Goal: Use online tool/utility: Utilize a website feature to perform a specific function

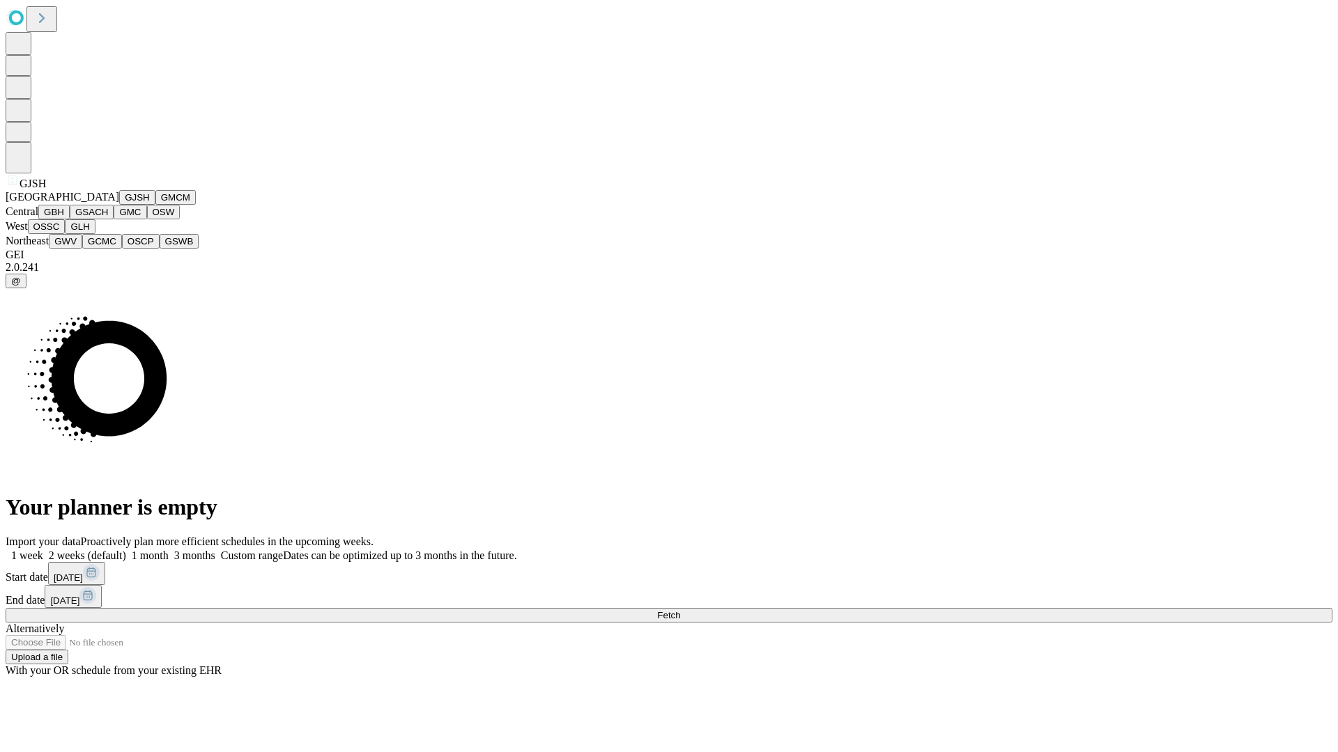
click at [119, 205] on button "GJSH" at bounding box center [137, 197] width 36 height 15
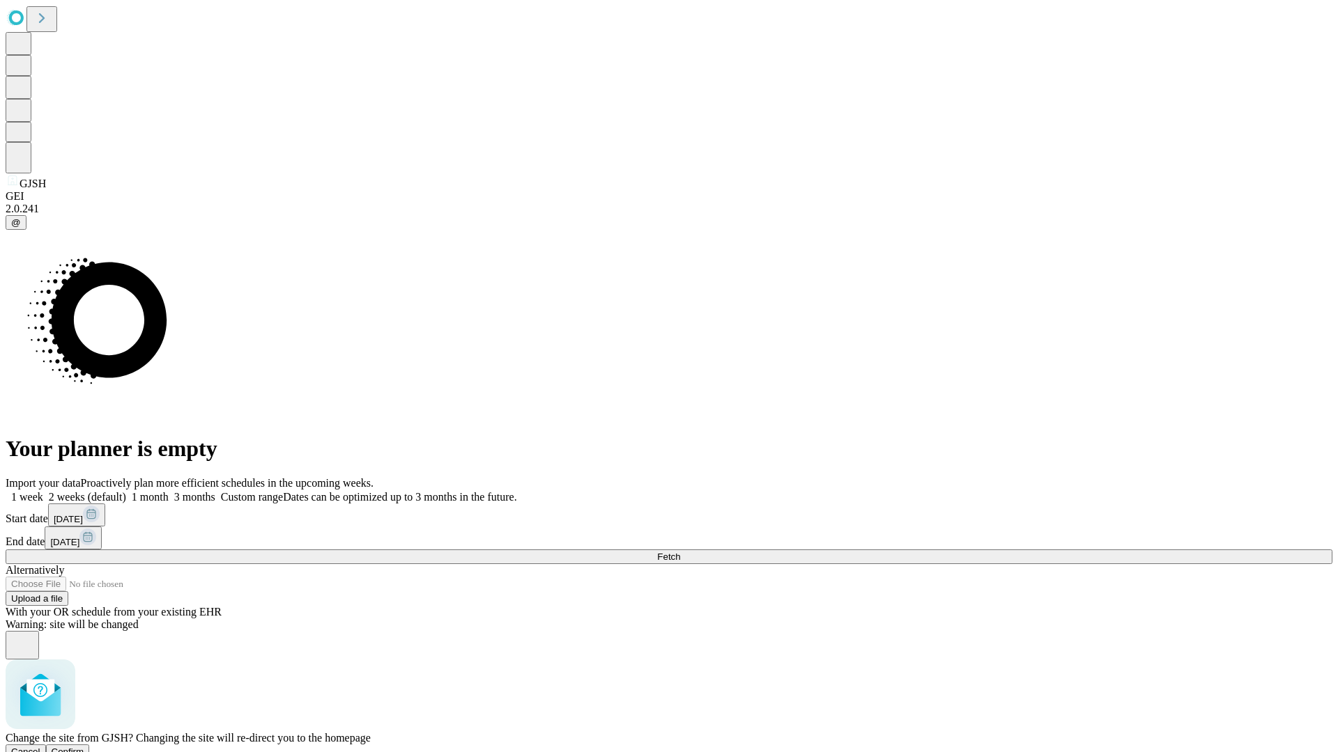
click at [84, 747] on span "Confirm" at bounding box center [68, 752] width 33 height 10
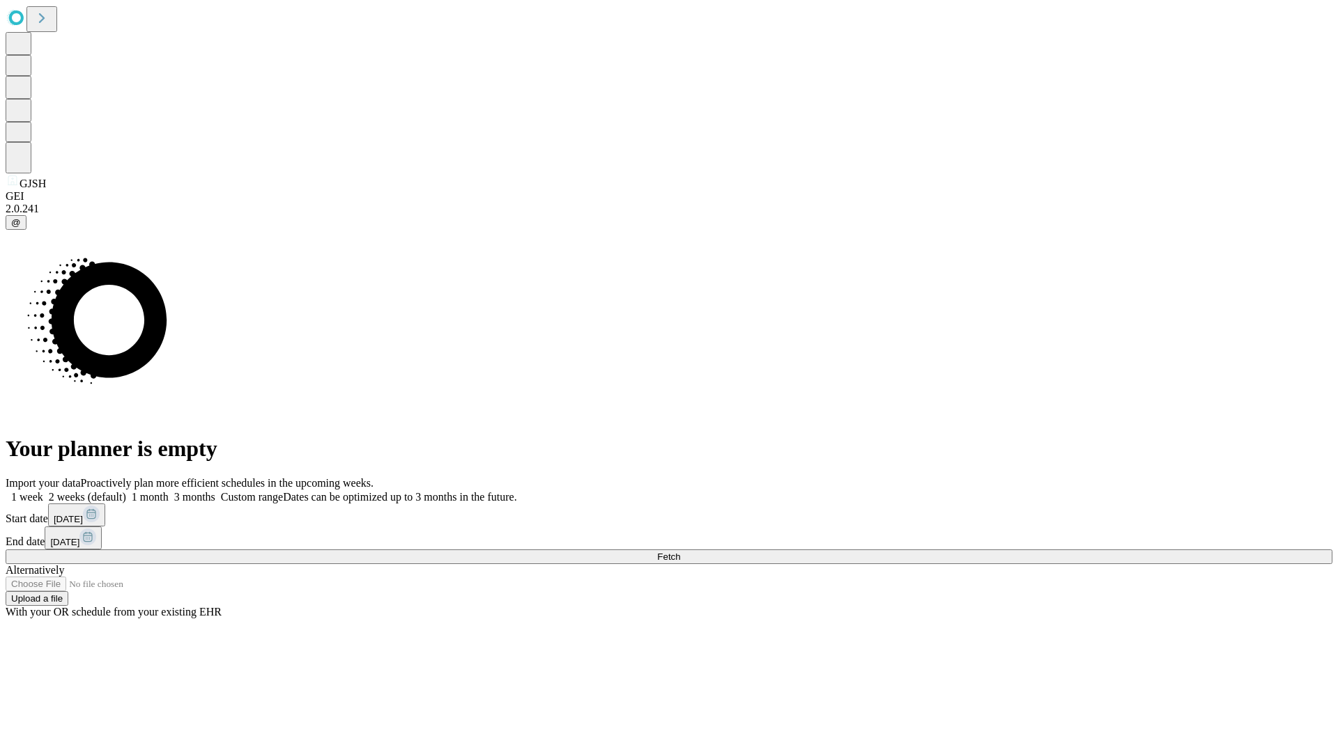
click at [126, 491] on label "2 weeks (default)" at bounding box center [84, 497] width 83 height 12
click at [680, 552] on span "Fetch" at bounding box center [668, 557] width 23 height 10
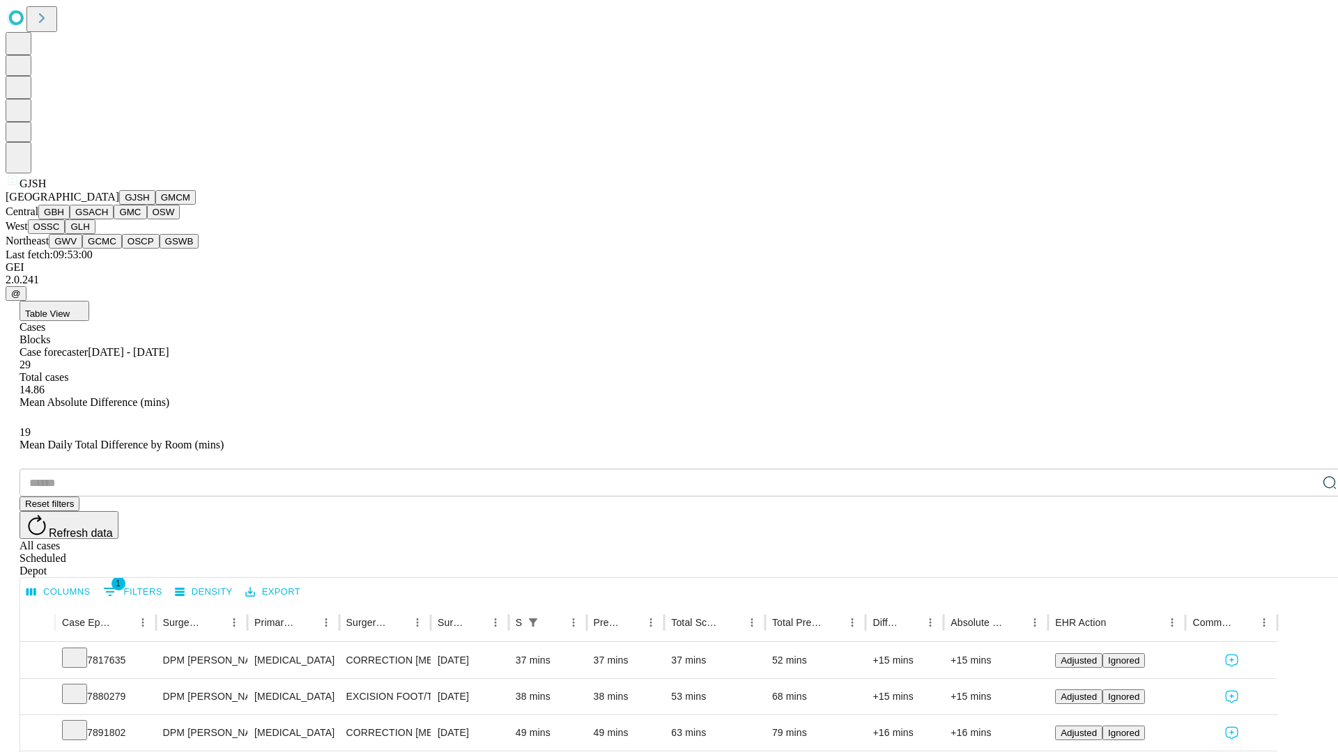
click at [155, 205] on button "GMCM" at bounding box center [175, 197] width 40 height 15
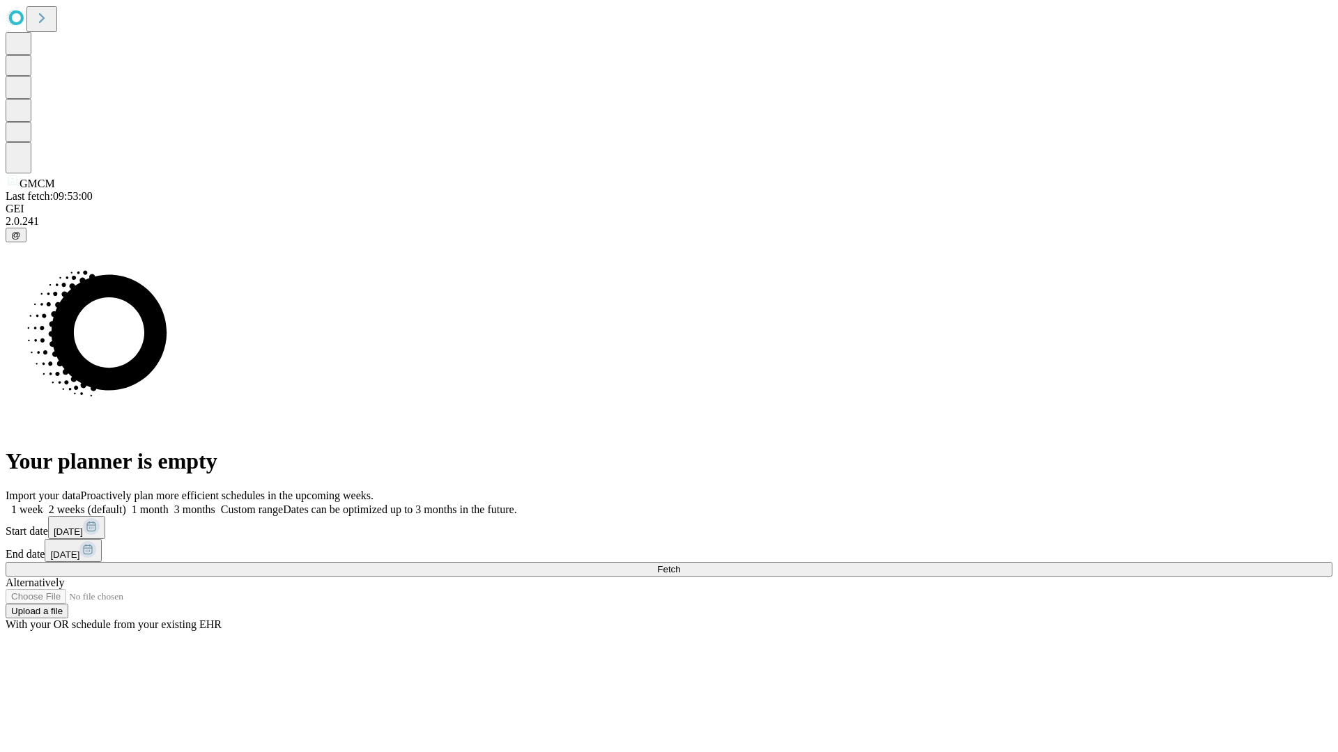
click at [680, 564] on span "Fetch" at bounding box center [668, 569] width 23 height 10
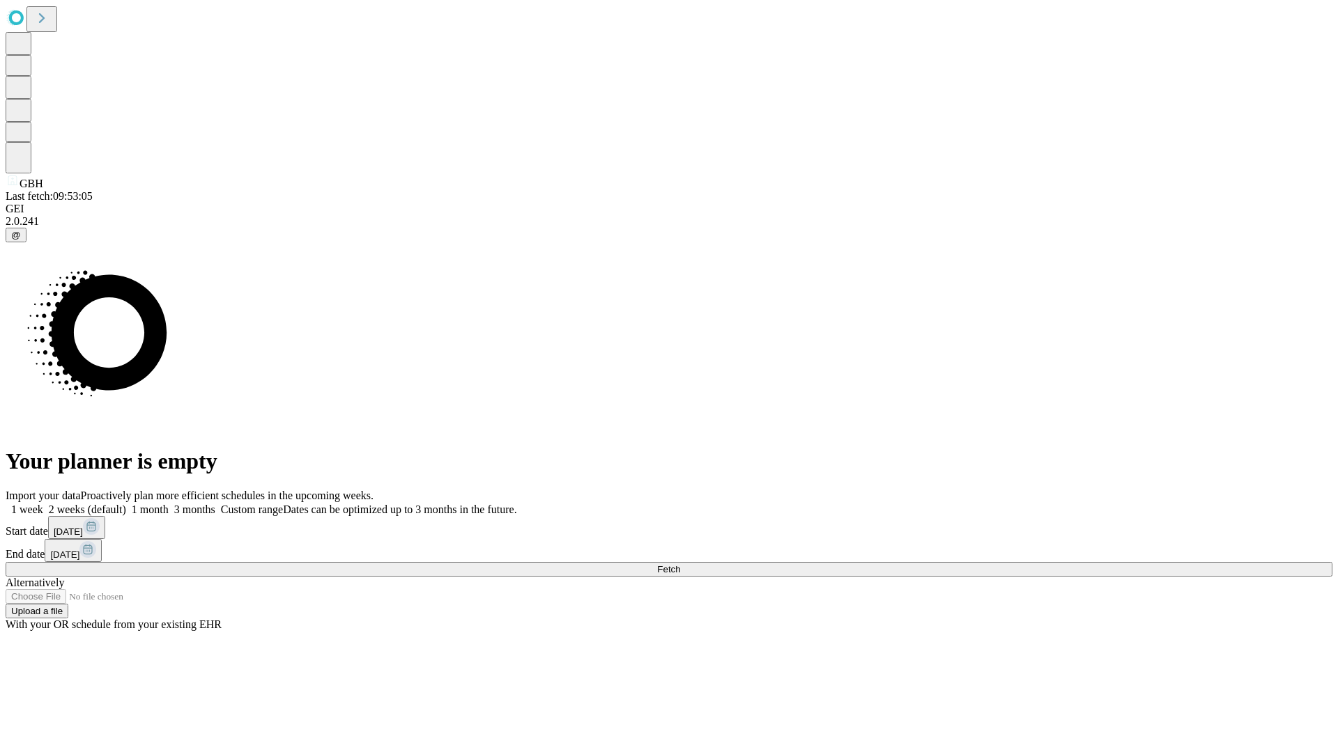
click at [126, 504] on label "2 weeks (default)" at bounding box center [84, 510] width 83 height 12
click at [680, 564] on span "Fetch" at bounding box center [668, 569] width 23 height 10
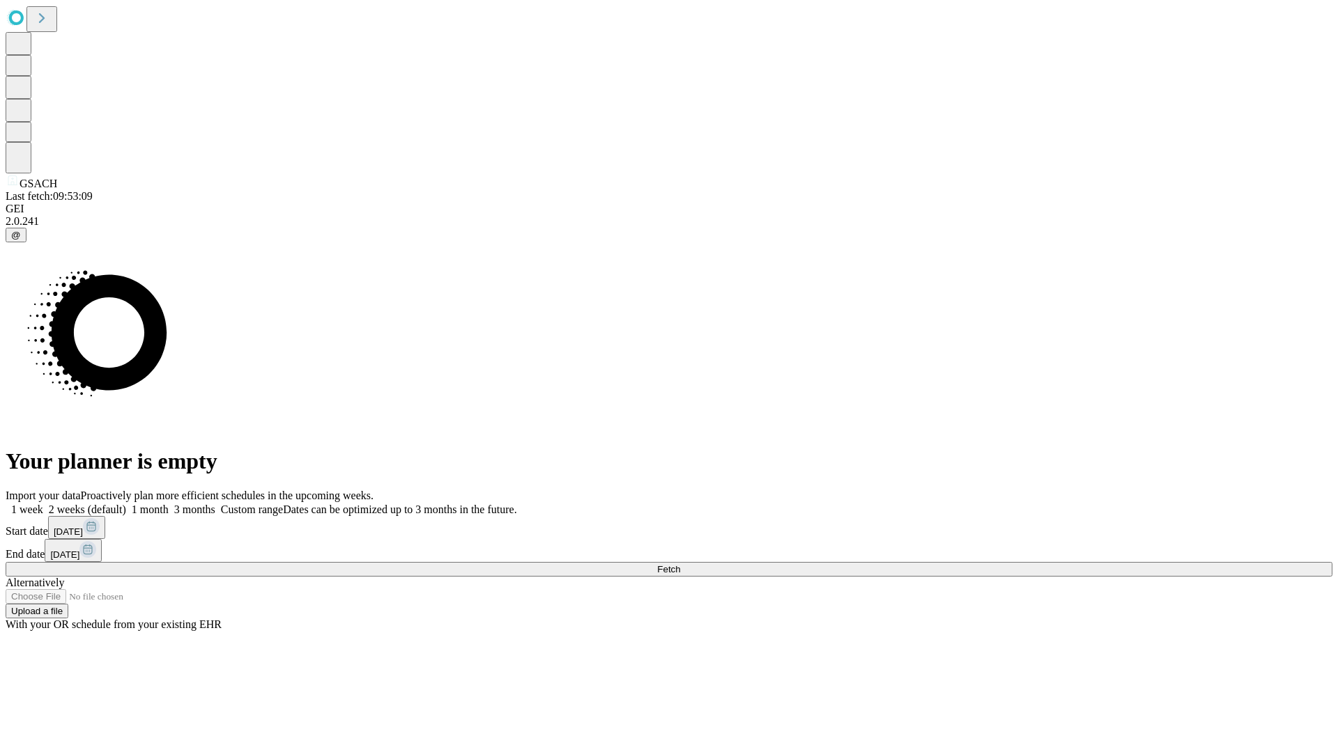
click at [126, 504] on label "2 weeks (default)" at bounding box center [84, 510] width 83 height 12
click at [680, 564] on span "Fetch" at bounding box center [668, 569] width 23 height 10
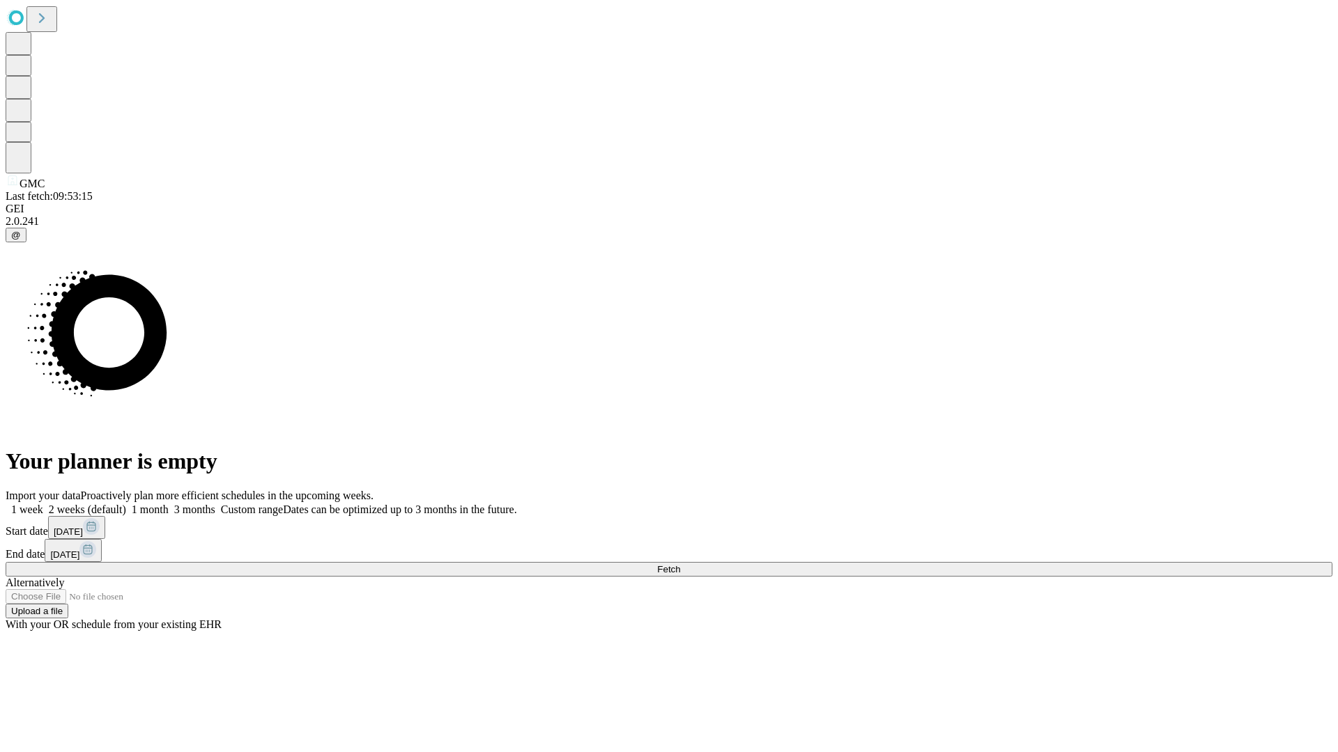
click at [126, 504] on label "2 weeks (default)" at bounding box center [84, 510] width 83 height 12
click at [680, 564] on span "Fetch" at bounding box center [668, 569] width 23 height 10
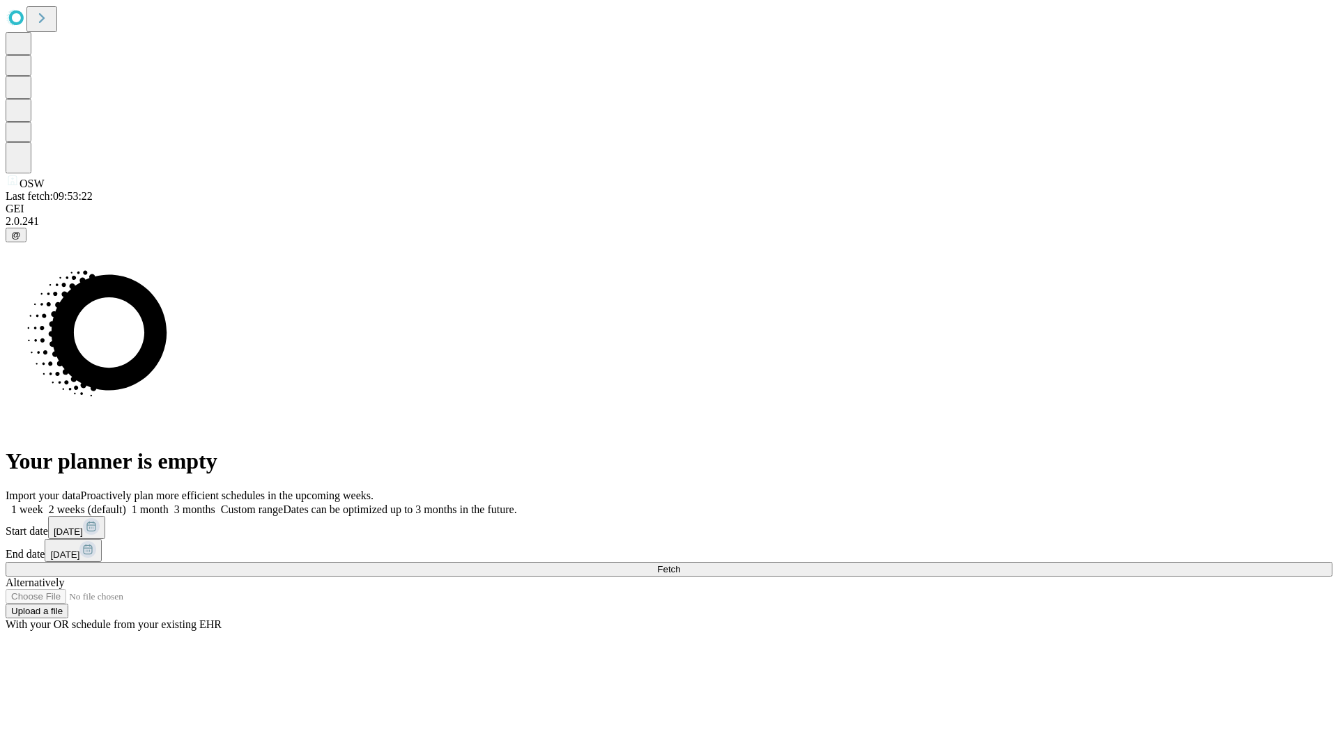
click at [126, 504] on label "2 weeks (default)" at bounding box center [84, 510] width 83 height 12
click at [680, 564] on span "Fetch" at bounding box center [668, 569] width 23 height 10
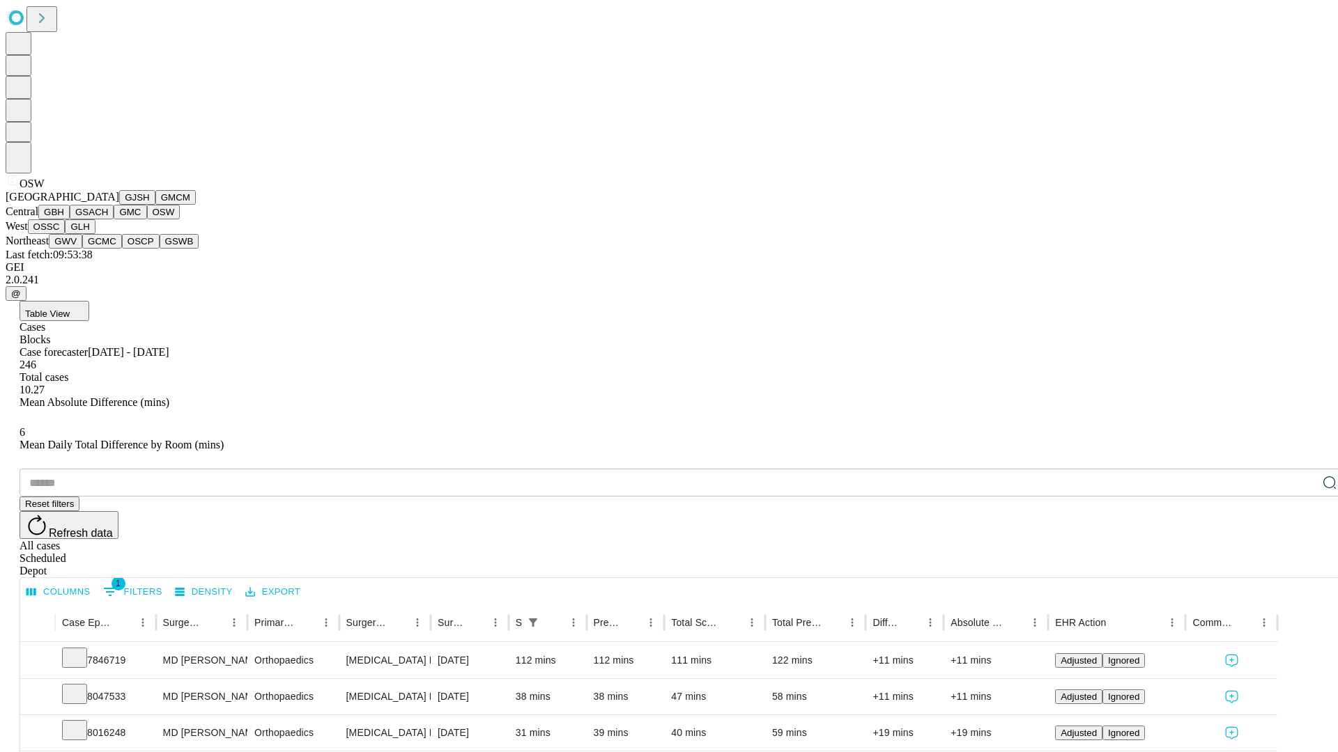
click at [65, 234] on button "OSSC" at bounding box center [47, 226] width 38 height 15
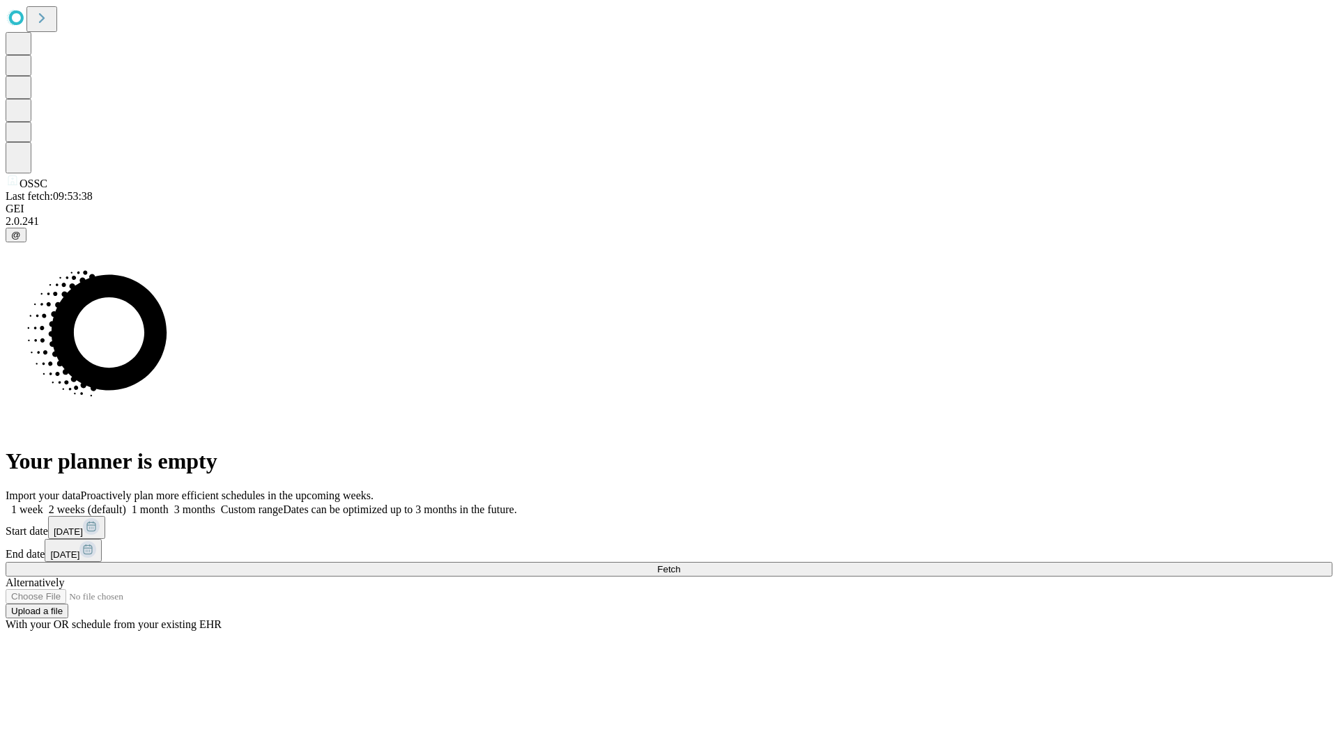
click at [126, 504] on label "2 weeks (default)" at bounding box center [84, 510] width 83 height 12
click at [680, 564] on span "Fetch" at bounding box center [668, 569] width 23 height 10
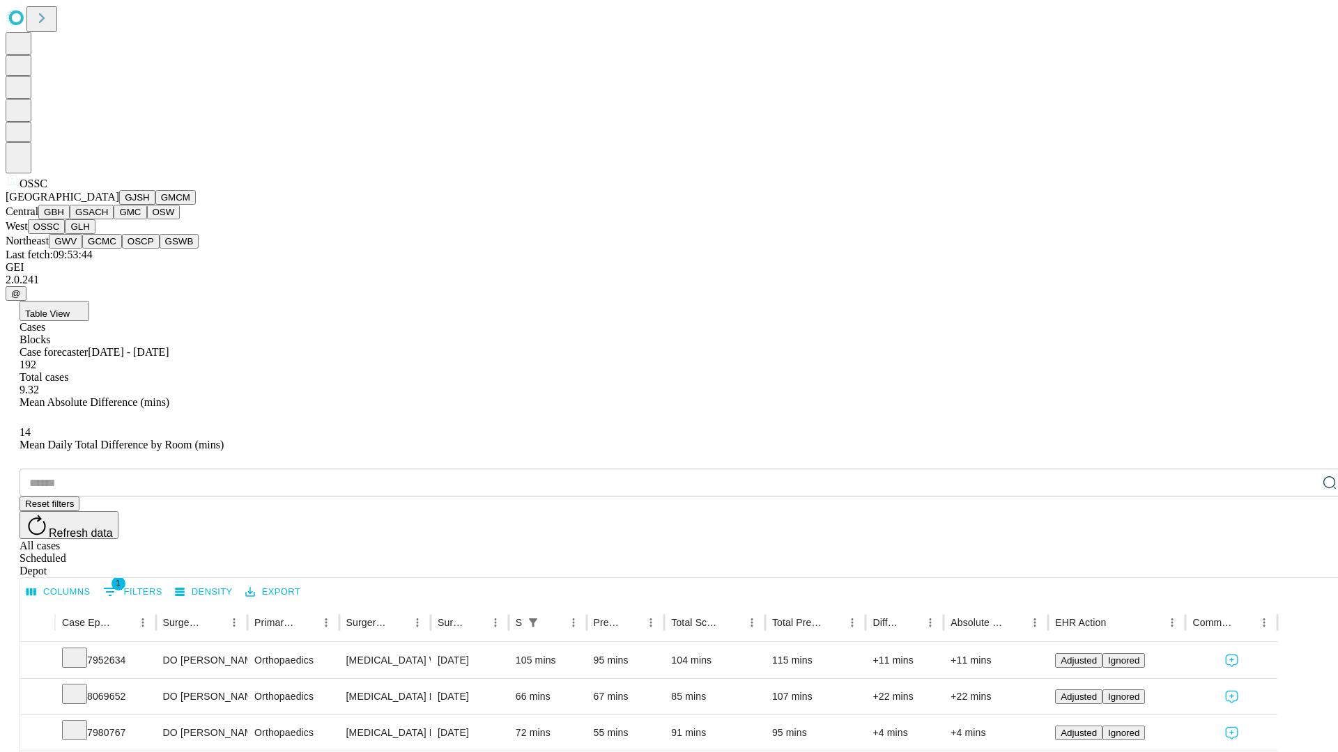
click at [95, 234] on button "GLH" at bounding box center [80, 226] width 30 height 15
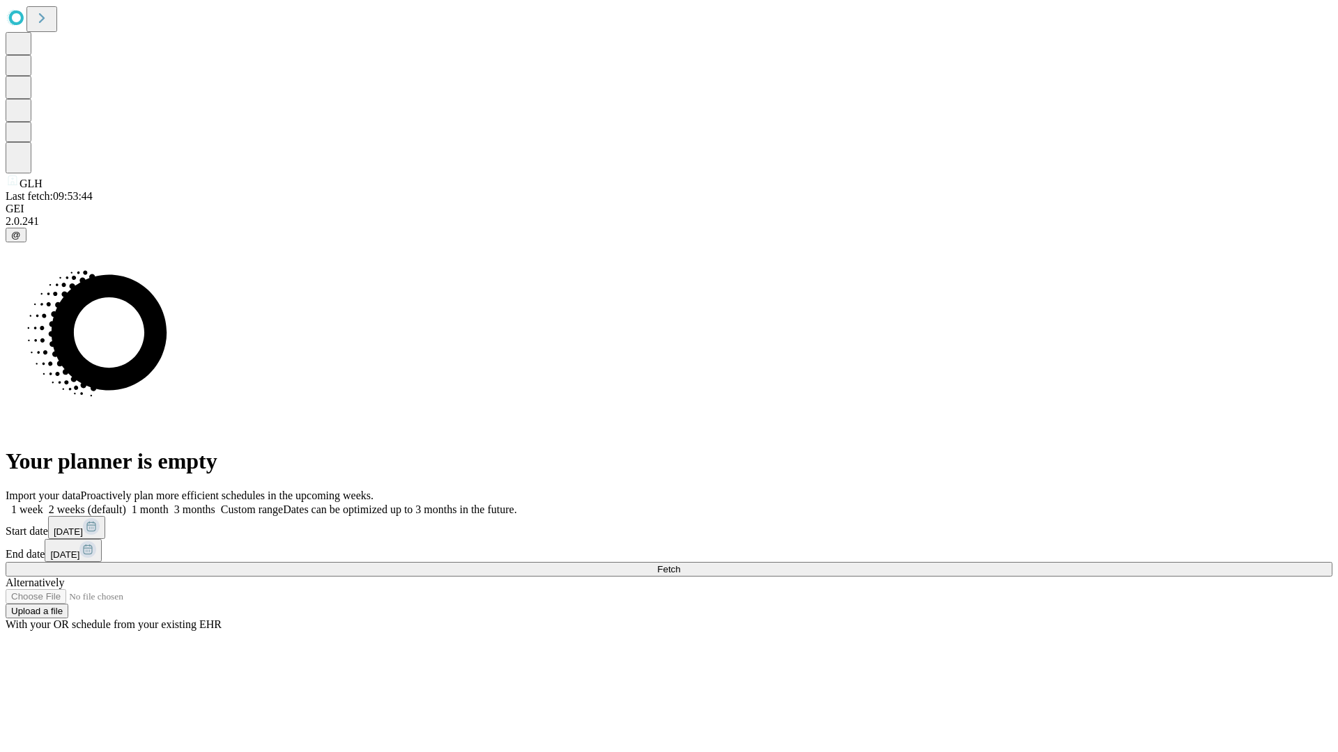
click at [126, 504] on label "2 weeks (default)" at bounding box center [84, 510] width 83 height 12
click at [680, 564] on span "Fetch" at bounding box center [668, 569] width 23 height 10
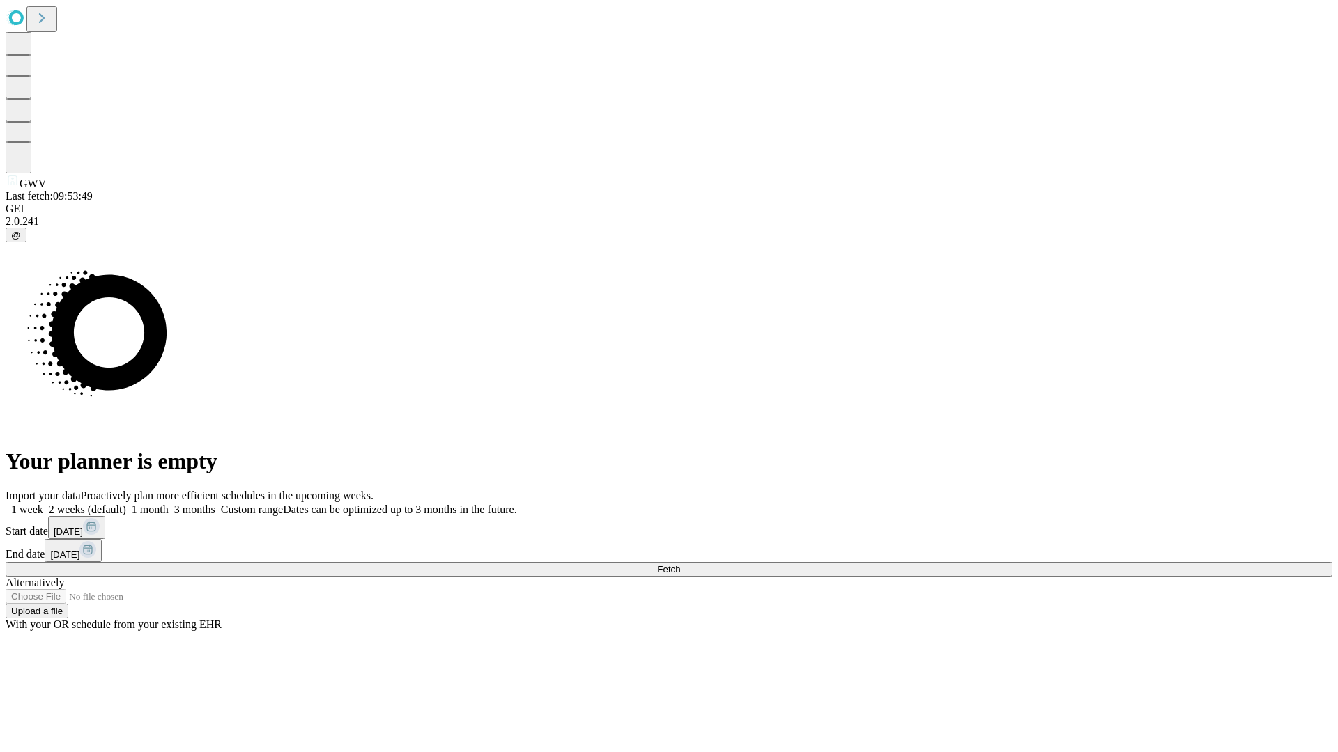
click at [126, 504] on label "2 weeks (default)" at bounding box center [84, 510] width 83 height 12
click at [680, 564] on span "Fetch" at bounding box center [668, 569] width 23 height 10
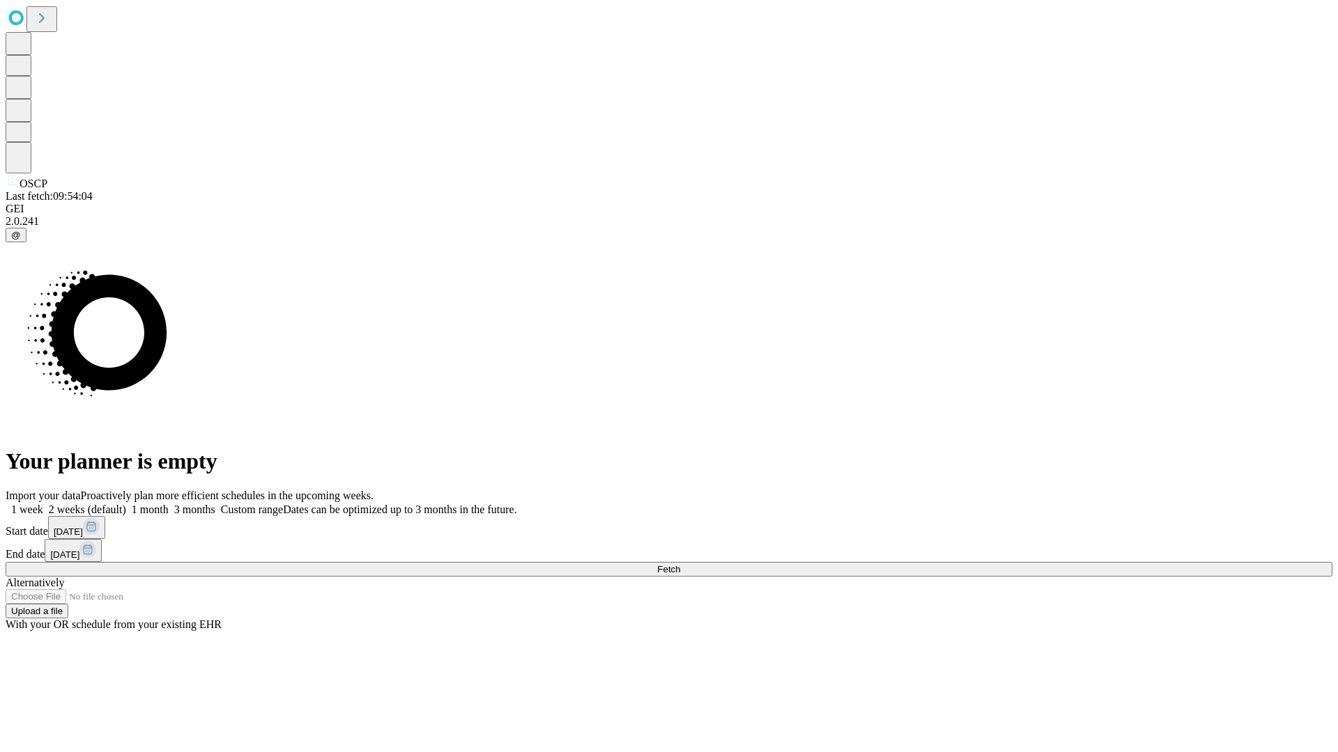
click at [126, 504] on label "2 weeks (default)" at bounding box center [84, 510] width 83 height 12
click at [680, 564] on span "Fetch" at bounding box center [668, 569] width 23 height 10
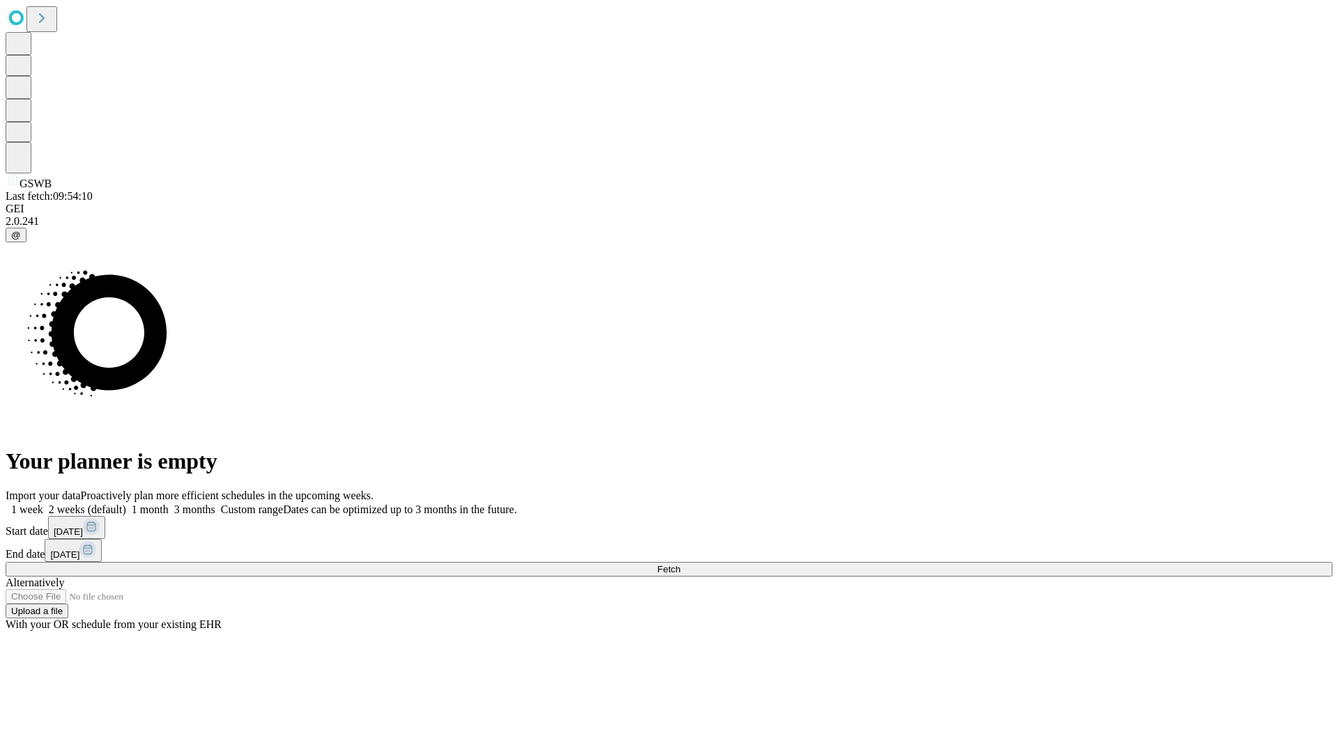
click at [126, 504] on label "2 weeks (default)" at bounding box center [84, 510] width 83 height 12
click at [680, 564] on span "Fetch" at bounding box center [668, 569] width 23 height 10
